Goal: Check status: Check status

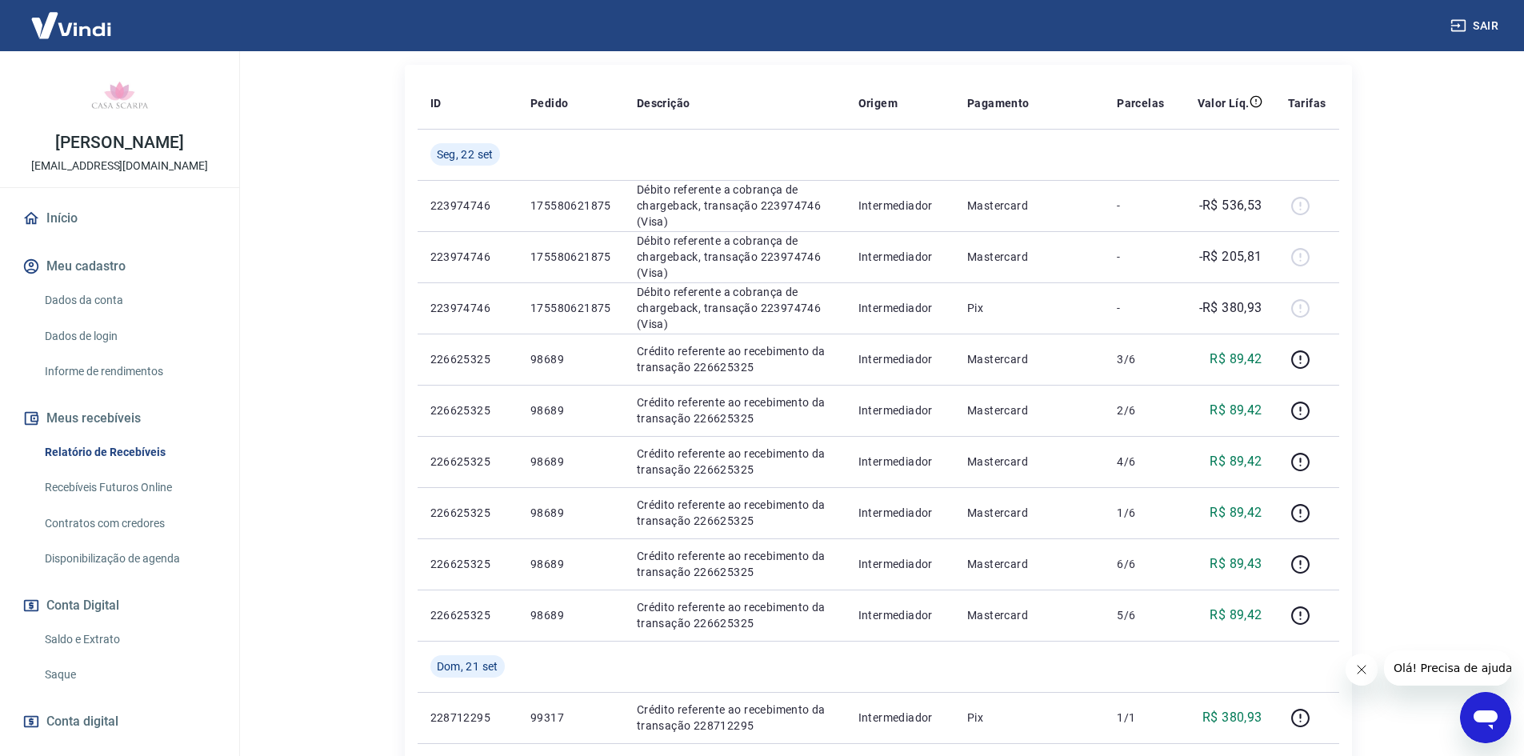
scroll to position [284, 0]
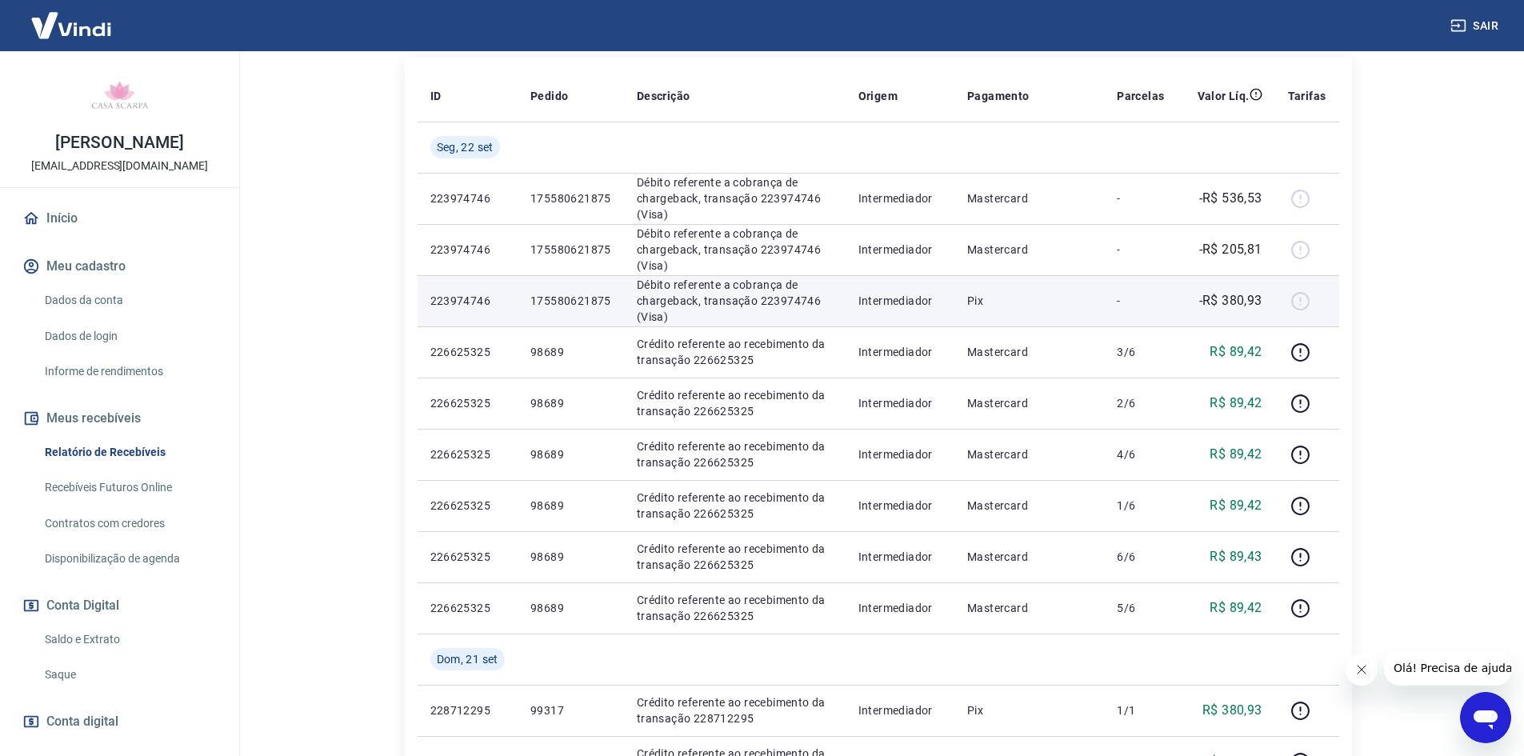
click at [1302, 302] on div at bounding box center [1307, 301] width 38 height 26
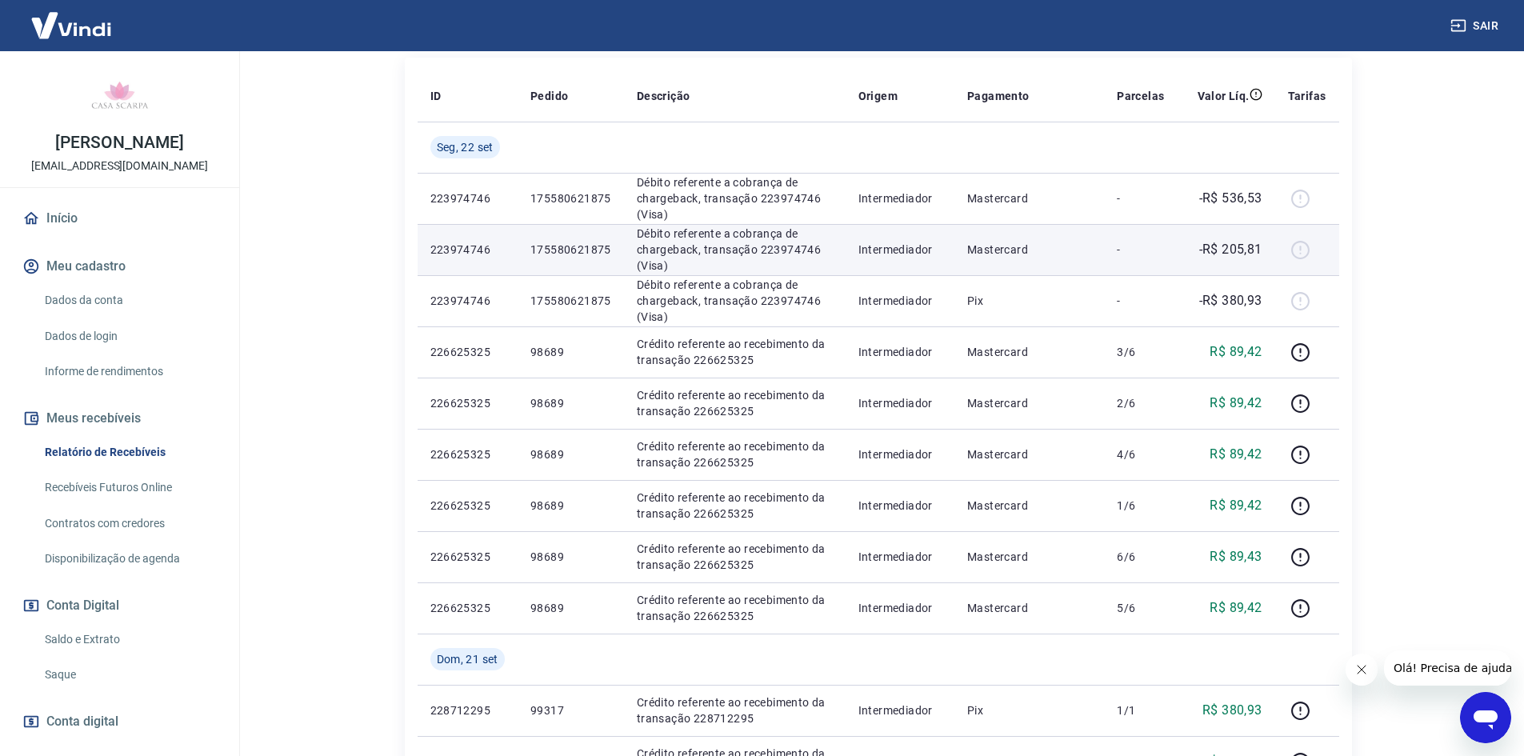
click at [1305, 247] on div at bounding box center [1307, 250] width 38 height 26
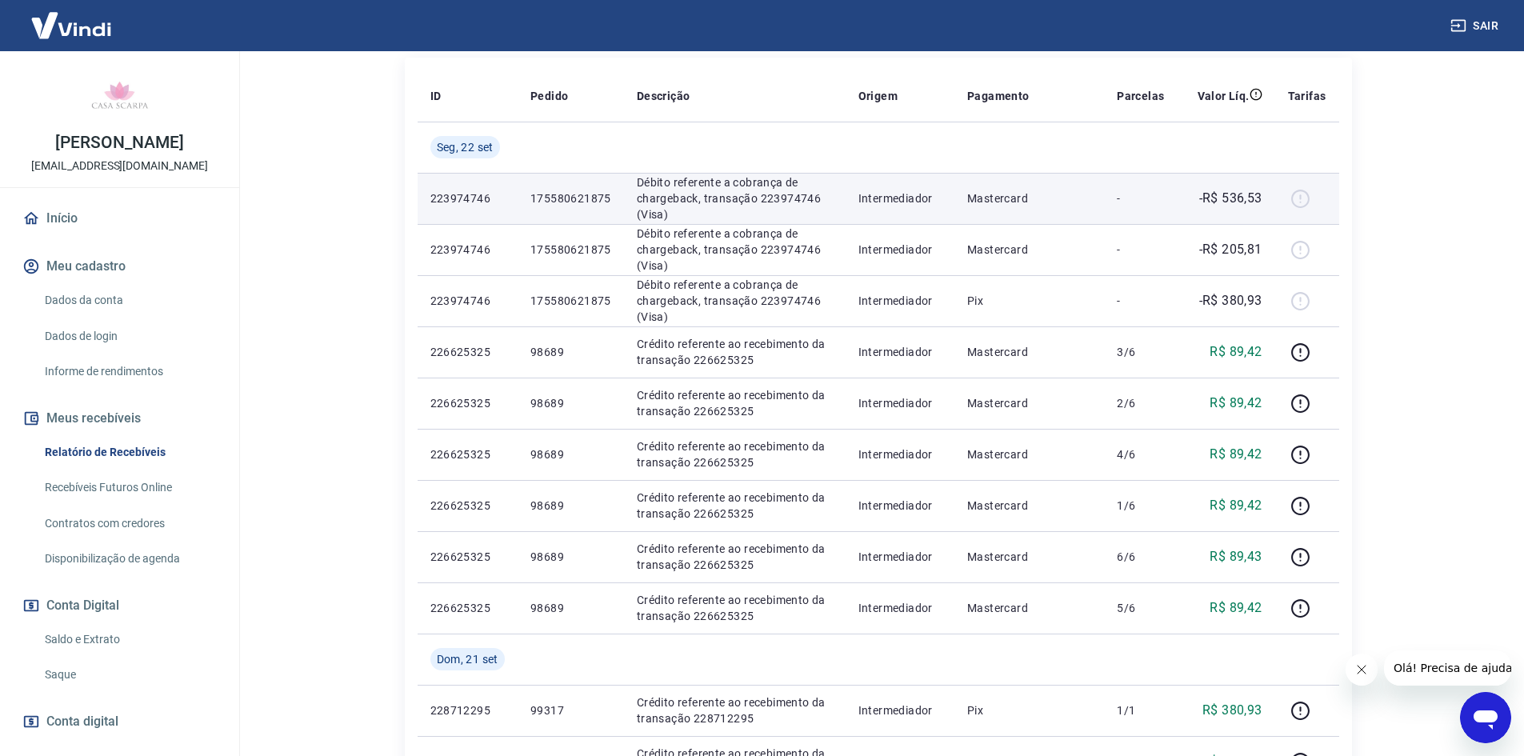
click at [1300, 186] on div at bounding box center [1307, 199] width 38 height 26
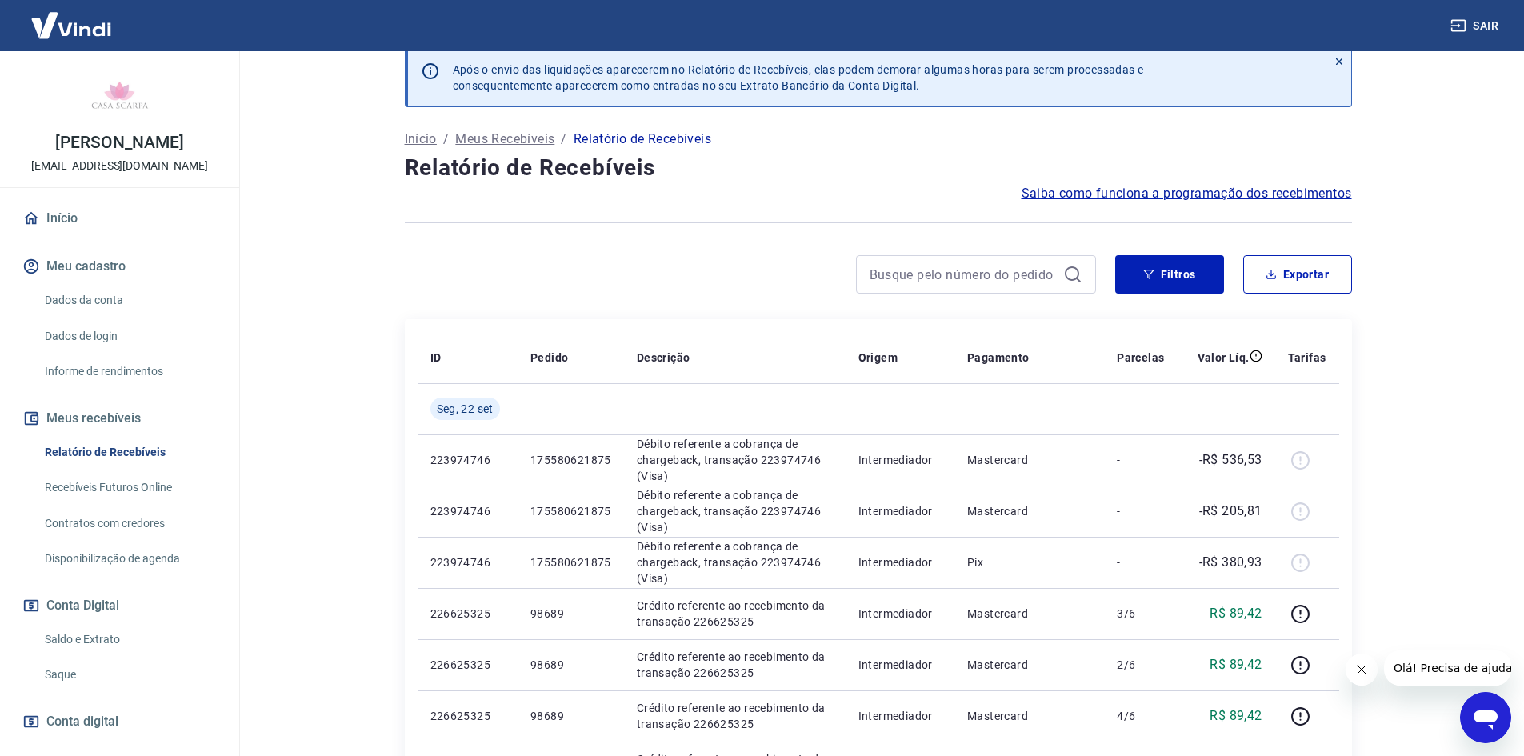
scroll to position [0, 0]
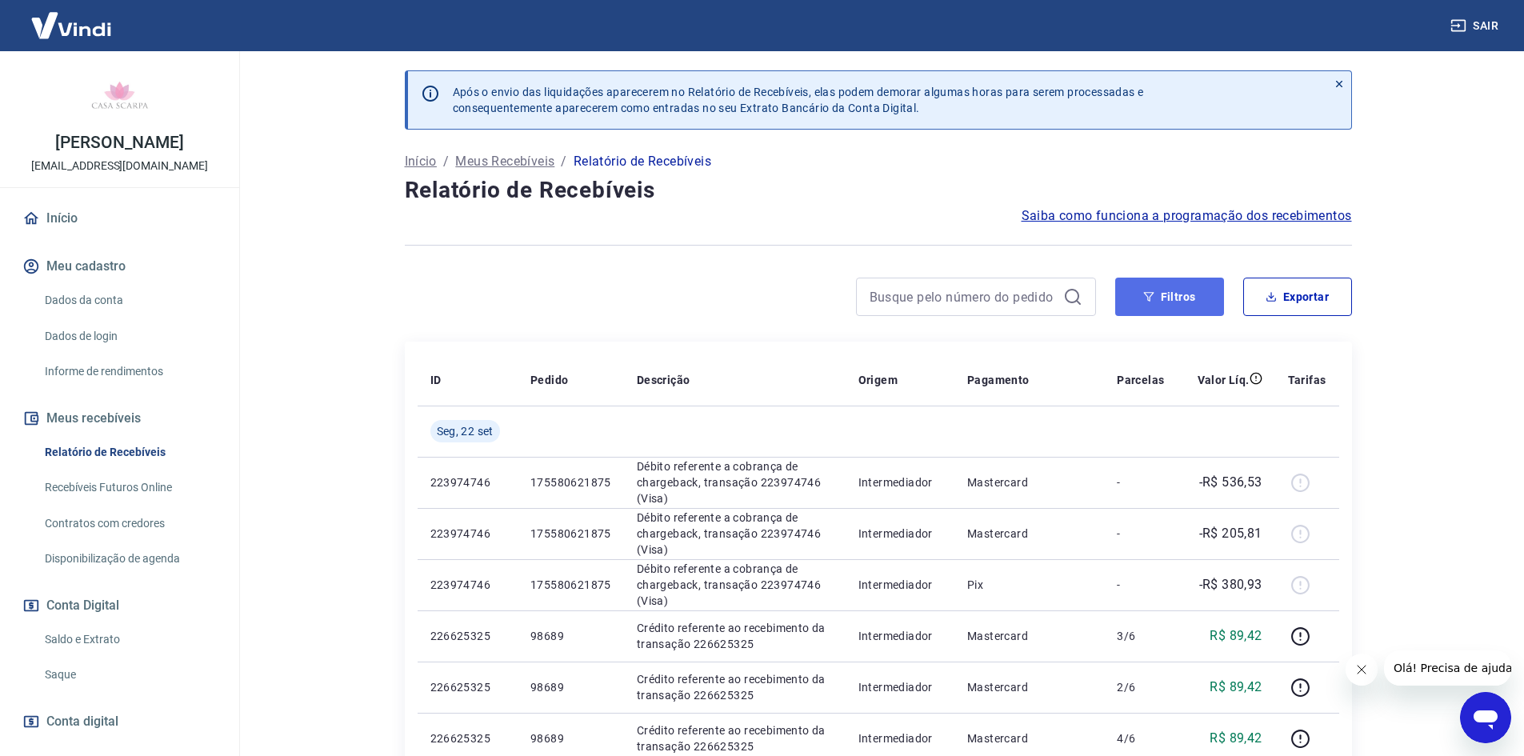
click at [1206, 293] on button "Filtros" at bounding box center [1169, 297] width 109 height 38
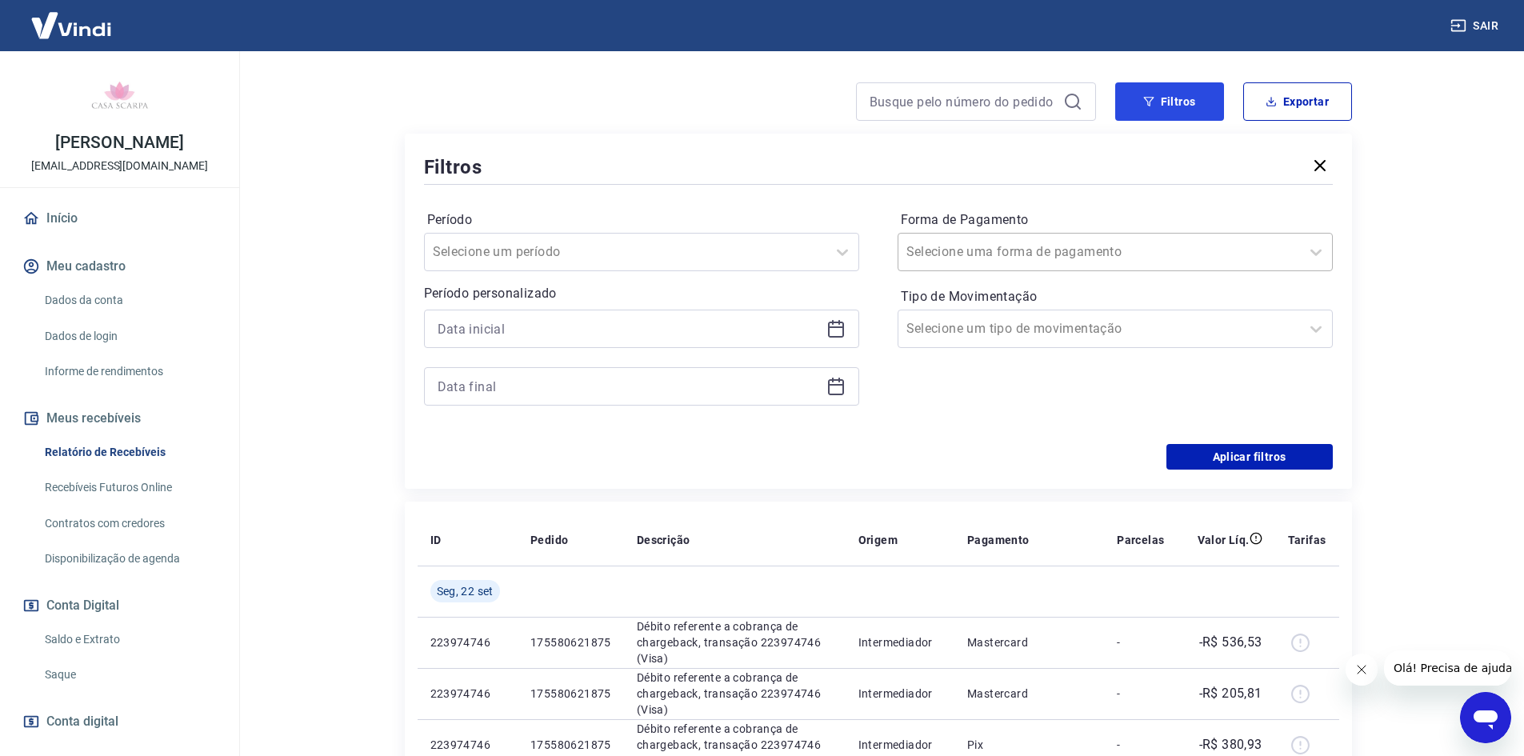
scroll to position [159, 0]
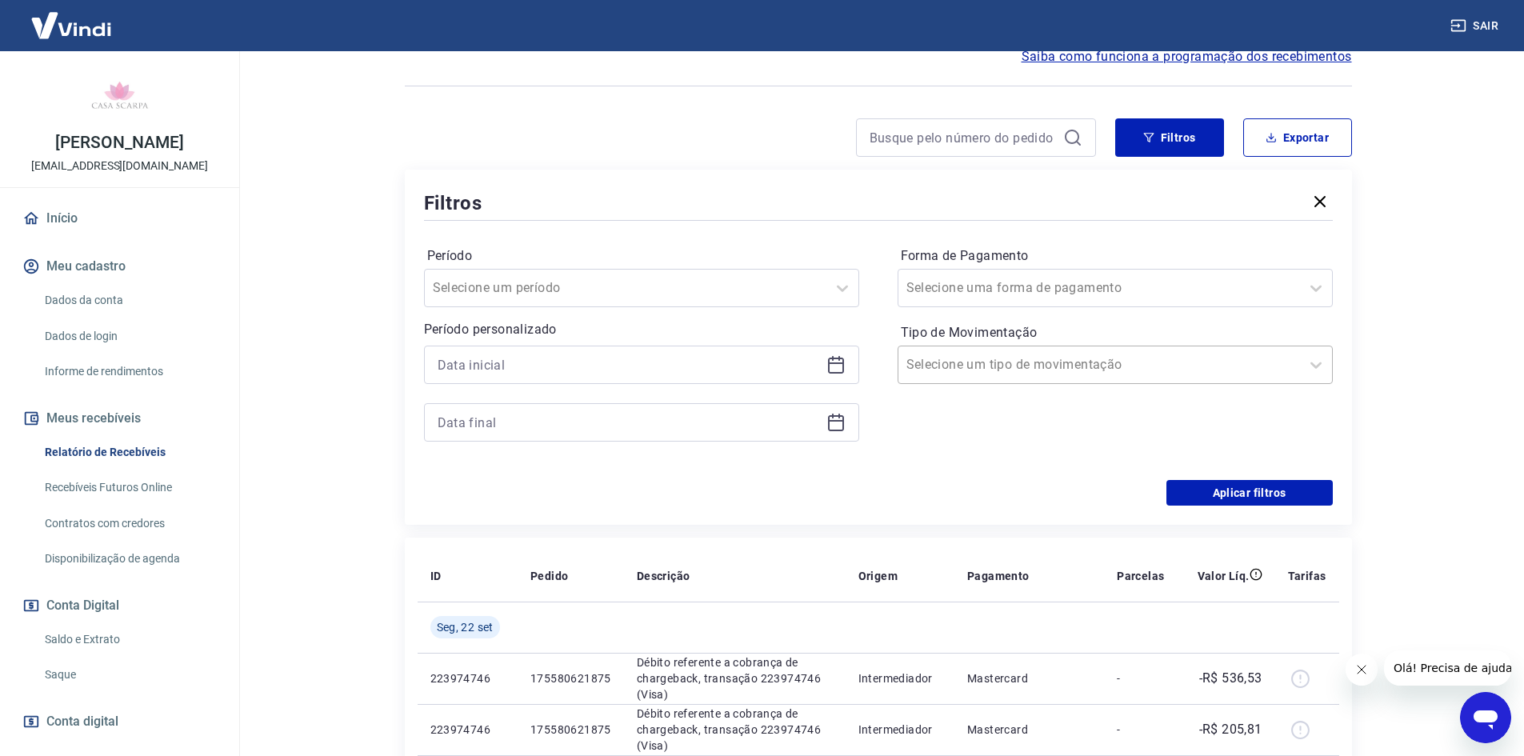
click at [1047, 358] on input "Tipo de Movimentação" at bounding box center [987, 364] width 162 height 19
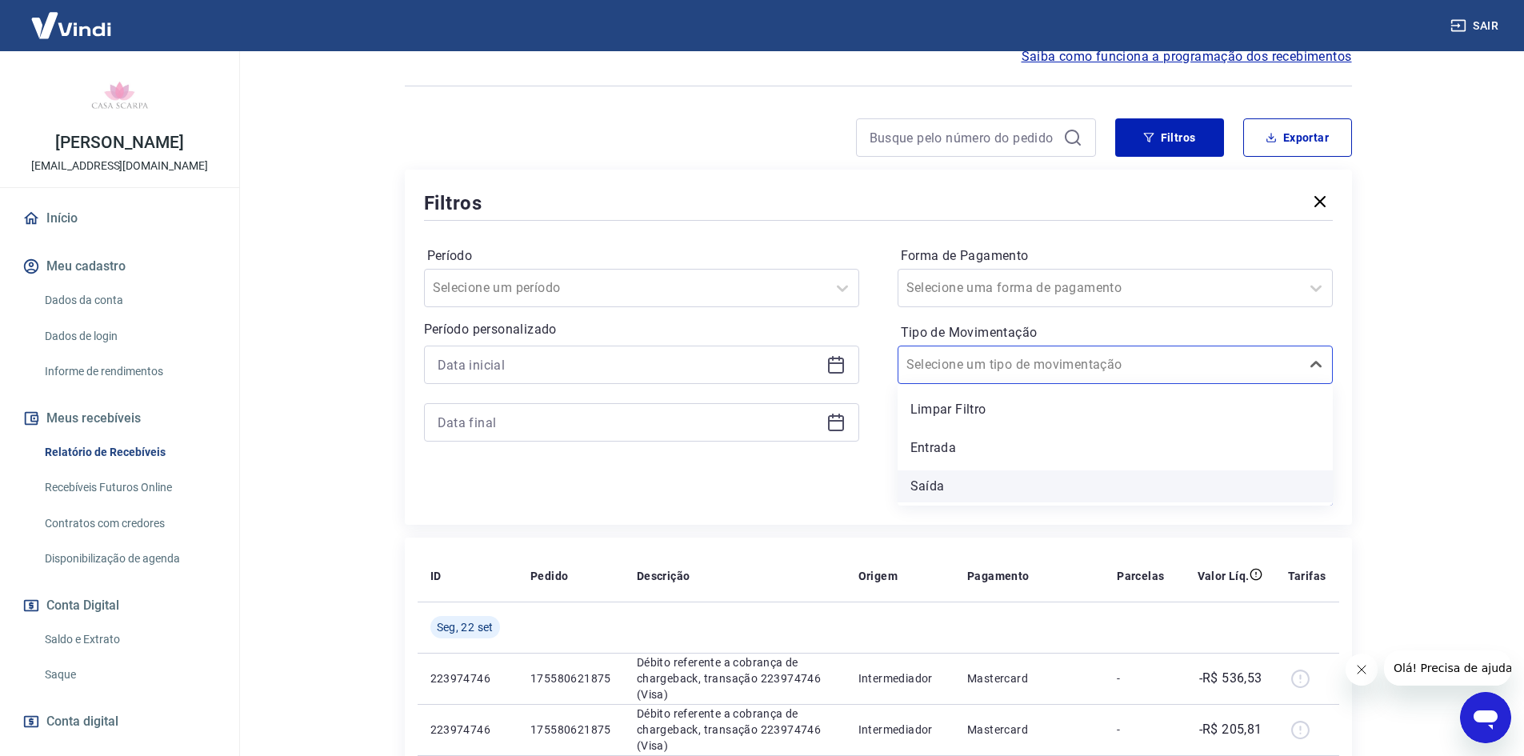
click at [987, 489] on div "Saída" at bounding box center [1115, 486] width 435 height 32
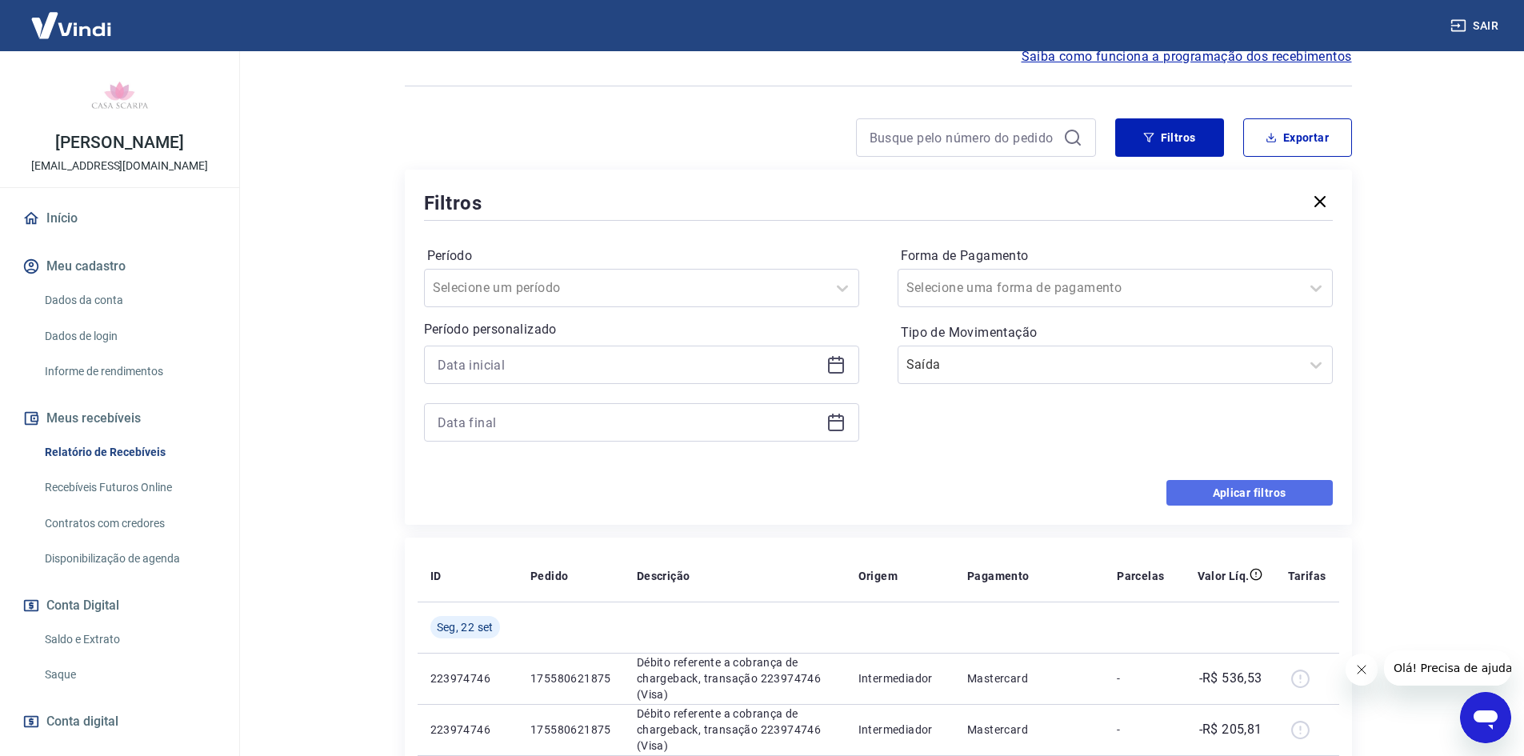
click at [1309, 486] on button "Aplicar filtros" at bounding box center [1249, 493] width 166 height 26
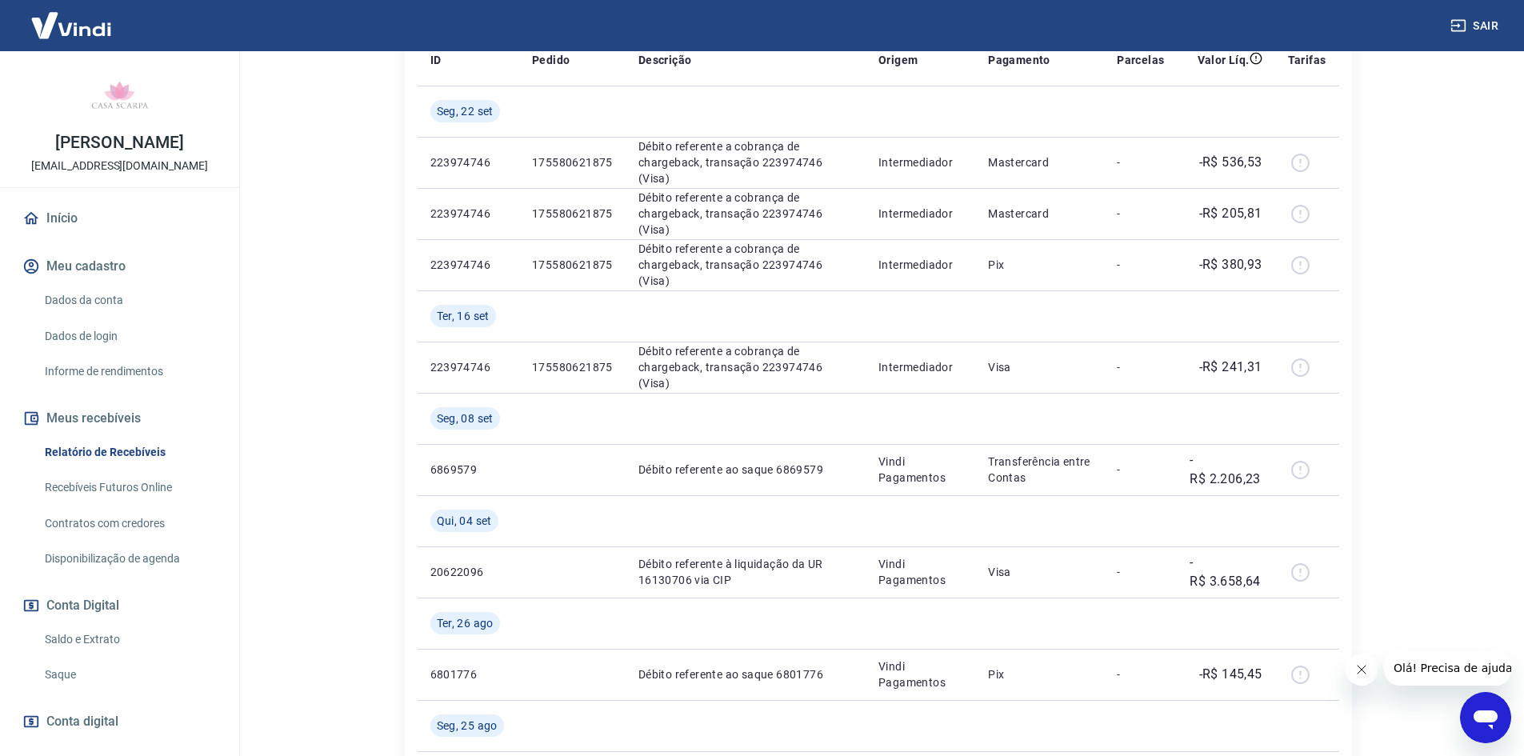
scroll to position [240, 0]
